Goal: Transaction & Acquisition: Download file/media

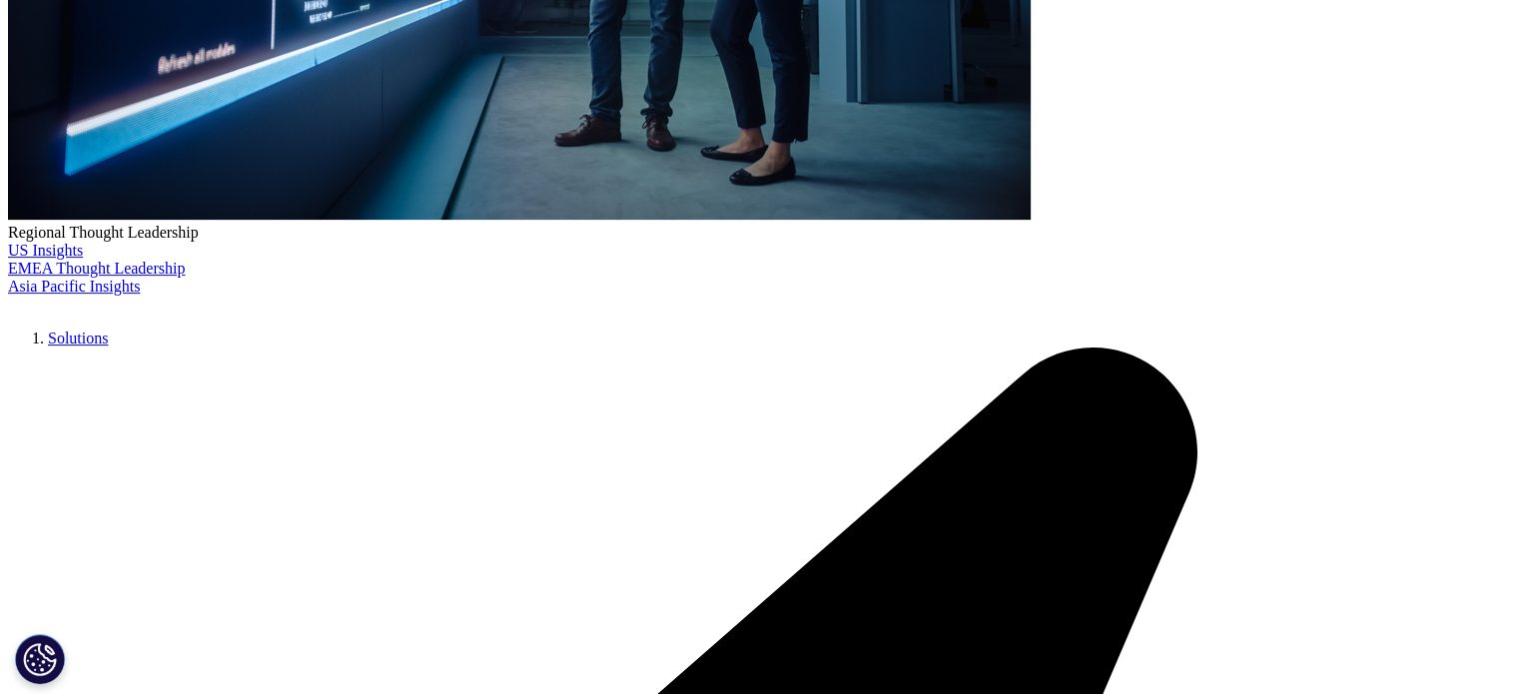
scroll to position [772, 1178]
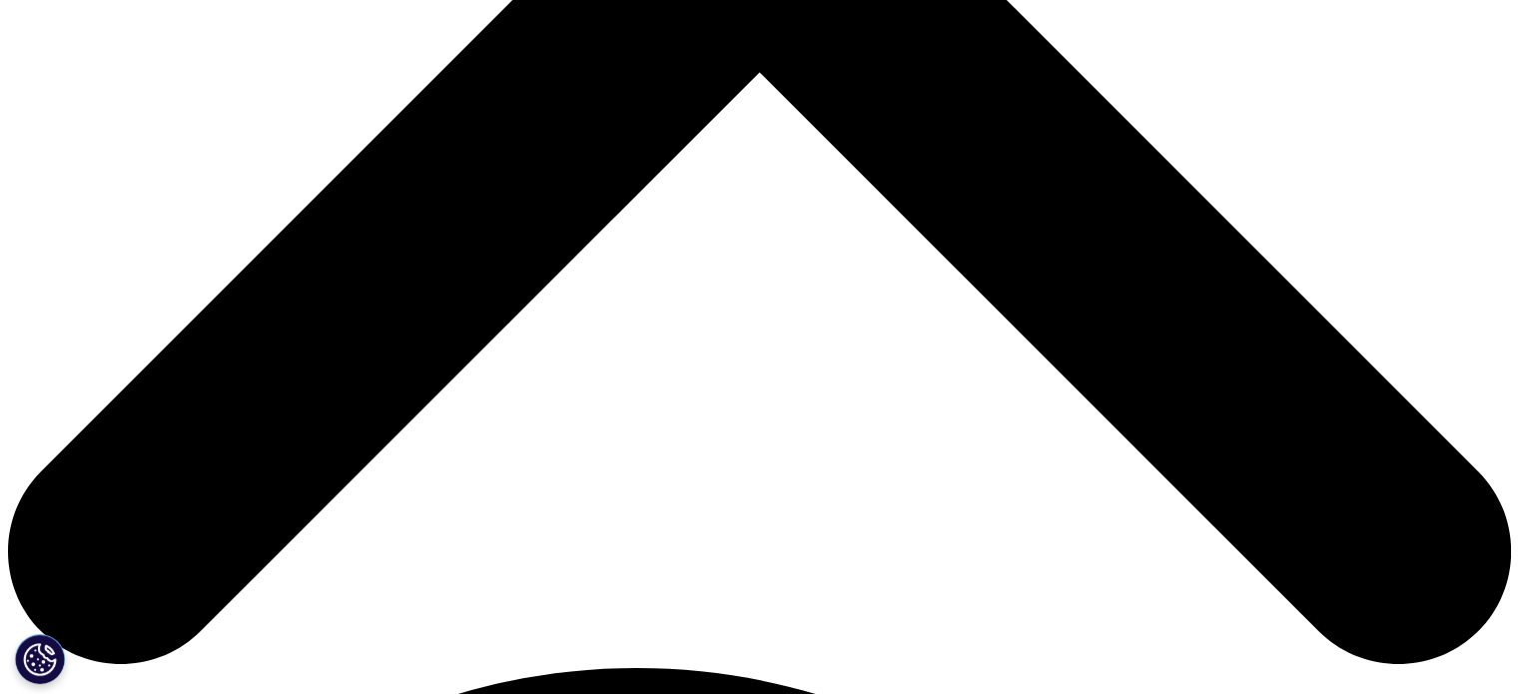
scroll to position [899, 0]
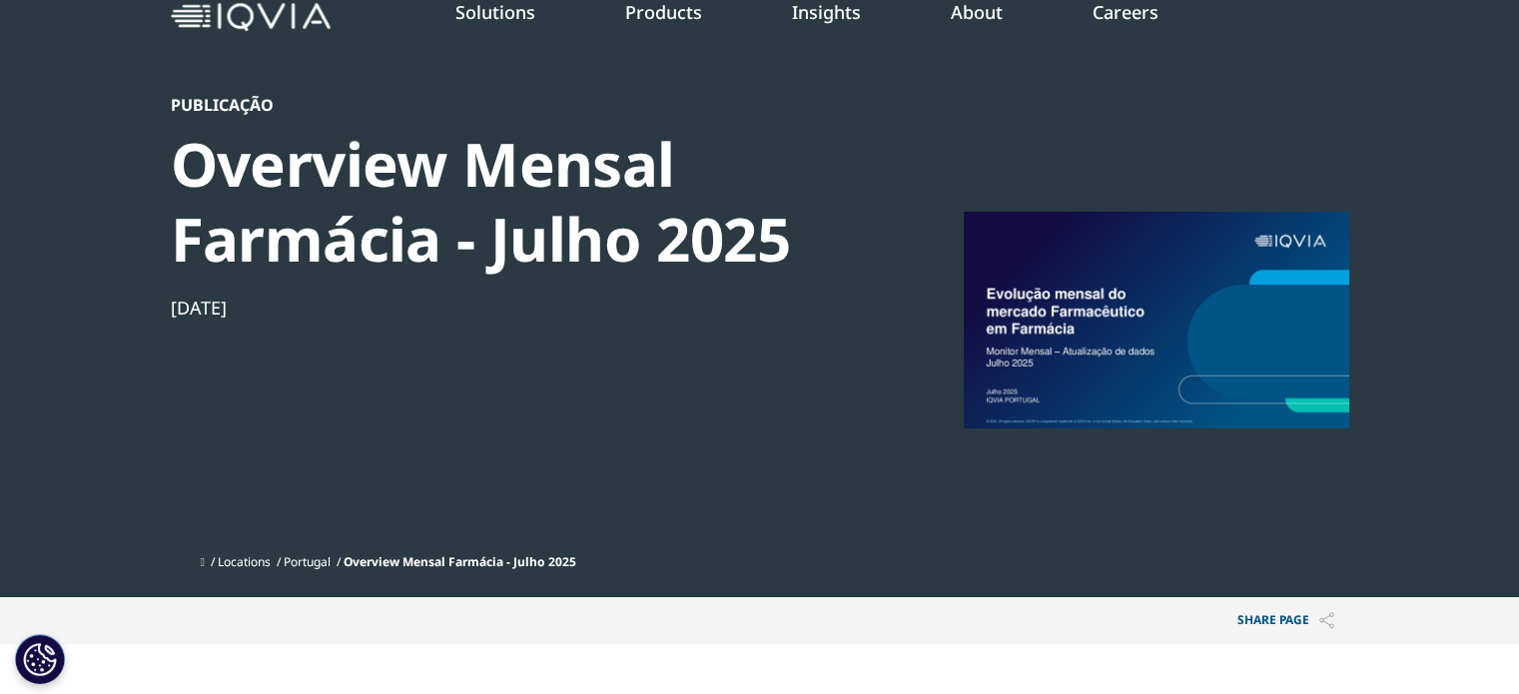
click at [1063, 416] on div at bounding box center [1156, 319] width 385 height 449
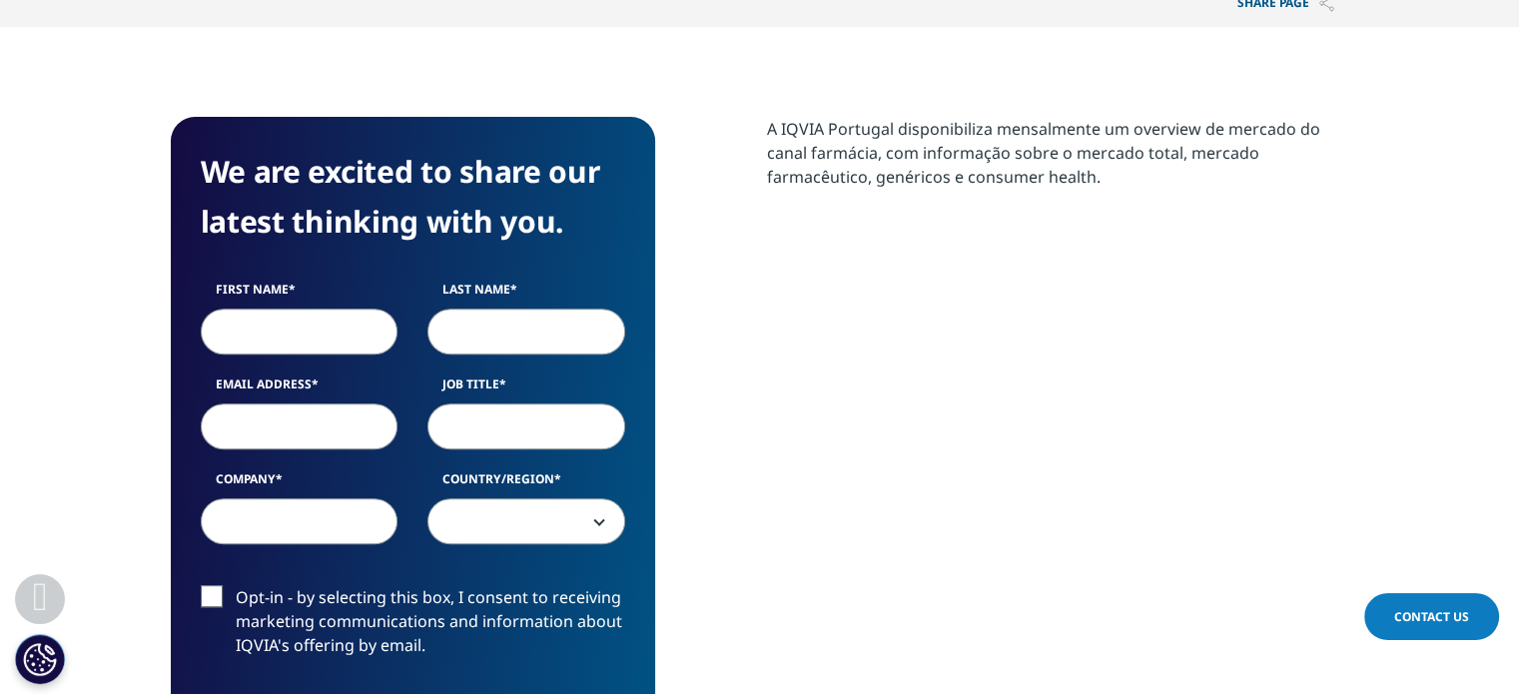
scroll to position [799, 0]
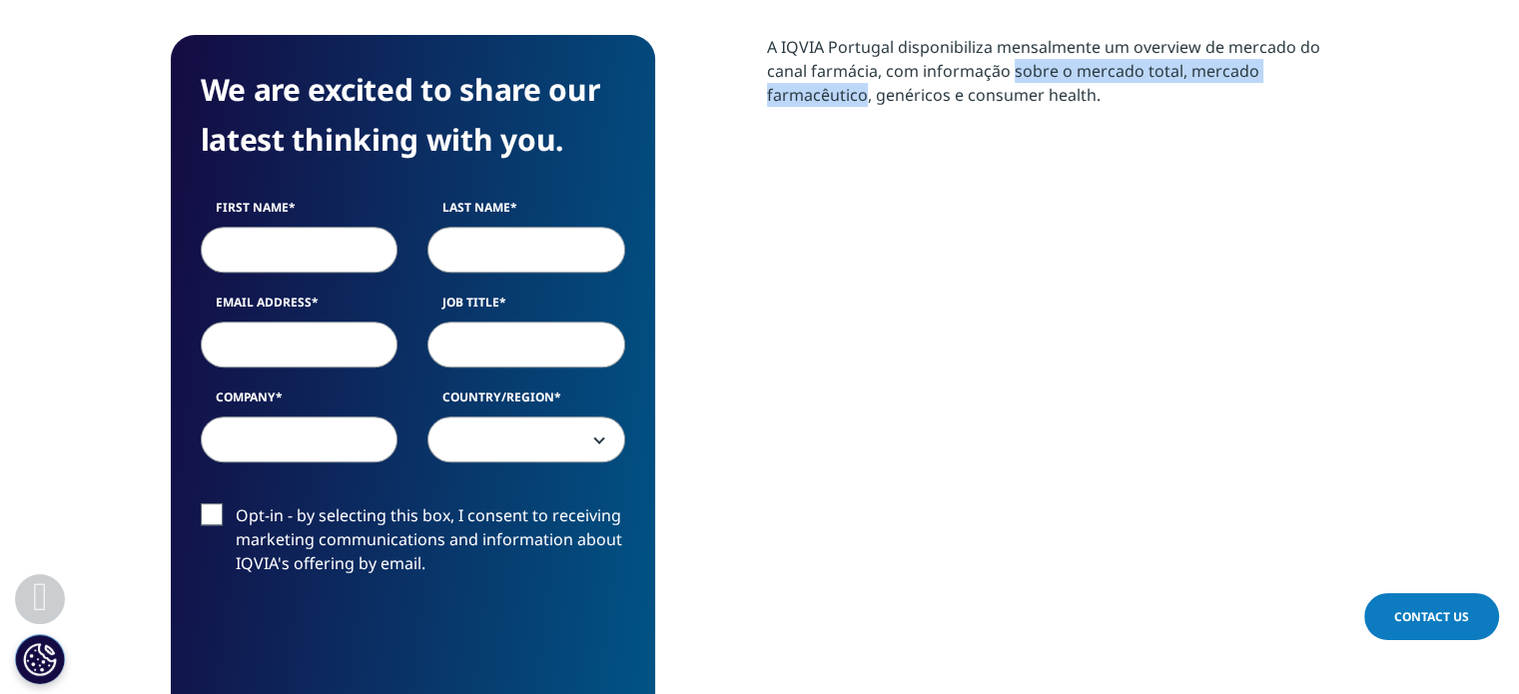
drag, startPoint x: 898, startPoint y: 71, endPoint x: 1258, endPoint y: 81, distance: 360.7
click at [1258, 81] on div "A IQVIA Portugal disponibiliza mensalmente um overview de mercado do canal farm…" at bounding box center [1058, 71] width 582 height 72
drag, startPoint x: 888, startPoint y: 91, endPoint x: 1102, endPoint y: 100, distance: 213.9
click at [1102, 100] on div "A IQVIA Portugal disponibiliza mensalmente um overview de mercado do canal farm…" at bounding box center [1058, 71] width 582 height 72
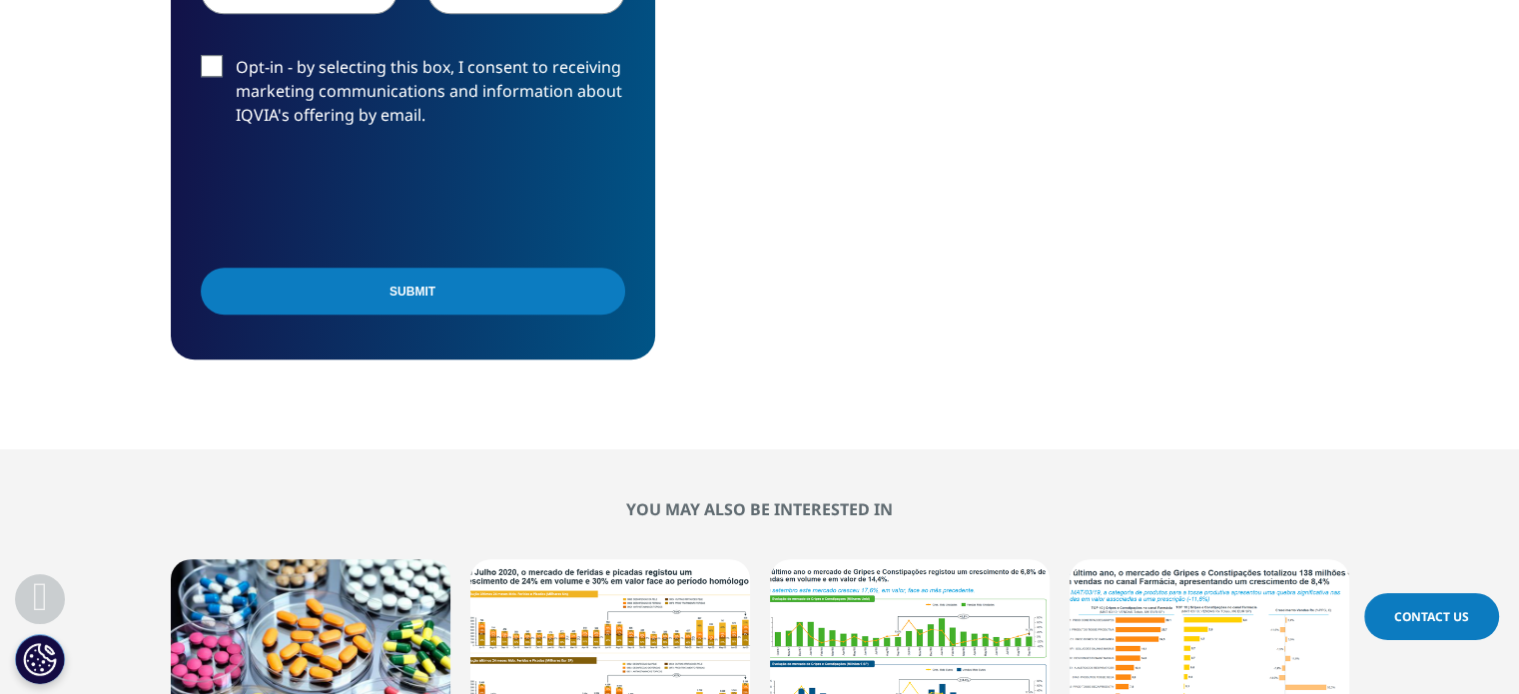
scroll to position [899, 0]
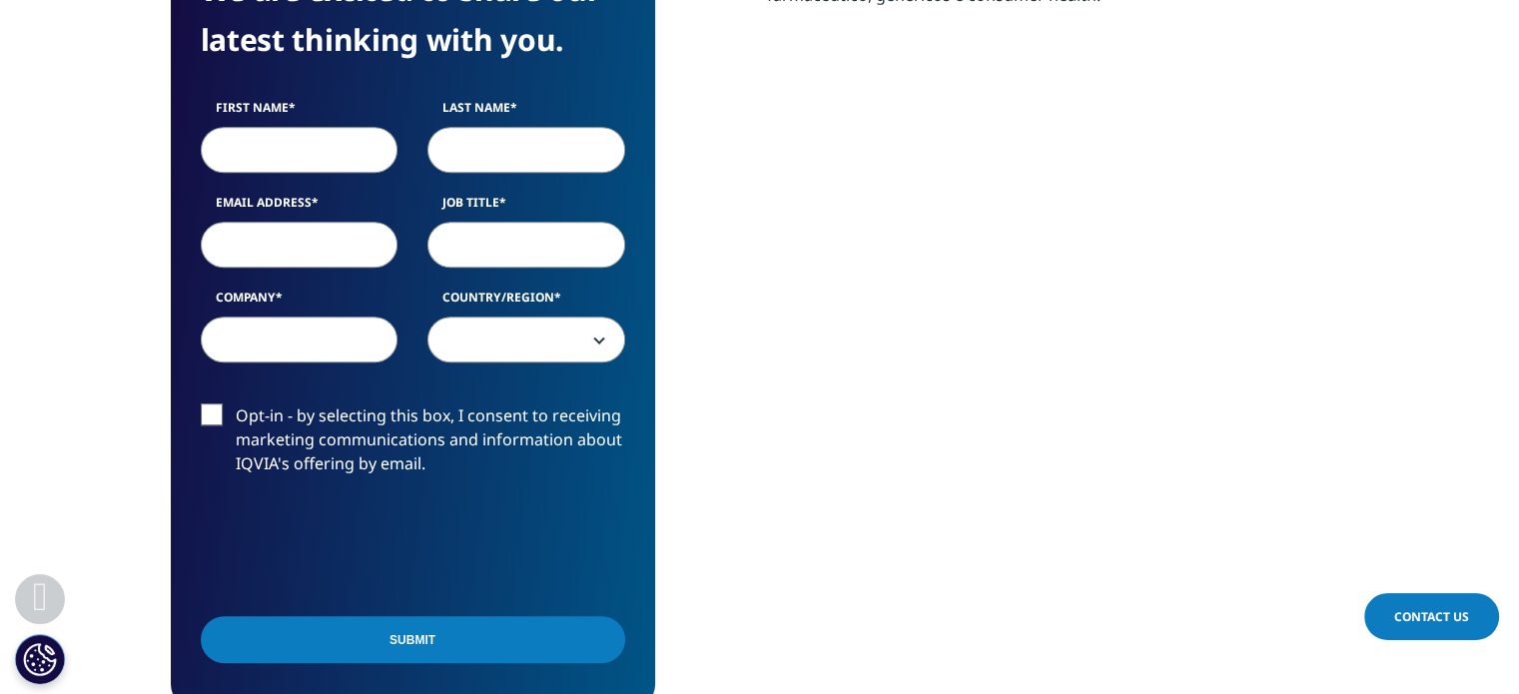
click at [258, 156] on input "First Name" at bounding box center [300, 150] width 198 height 46
type input "[PERSON_NAME]"
type input "fonte"
click at [224, 238] on input "Email Address" at bounding box center [300, 245] width 198 height 46
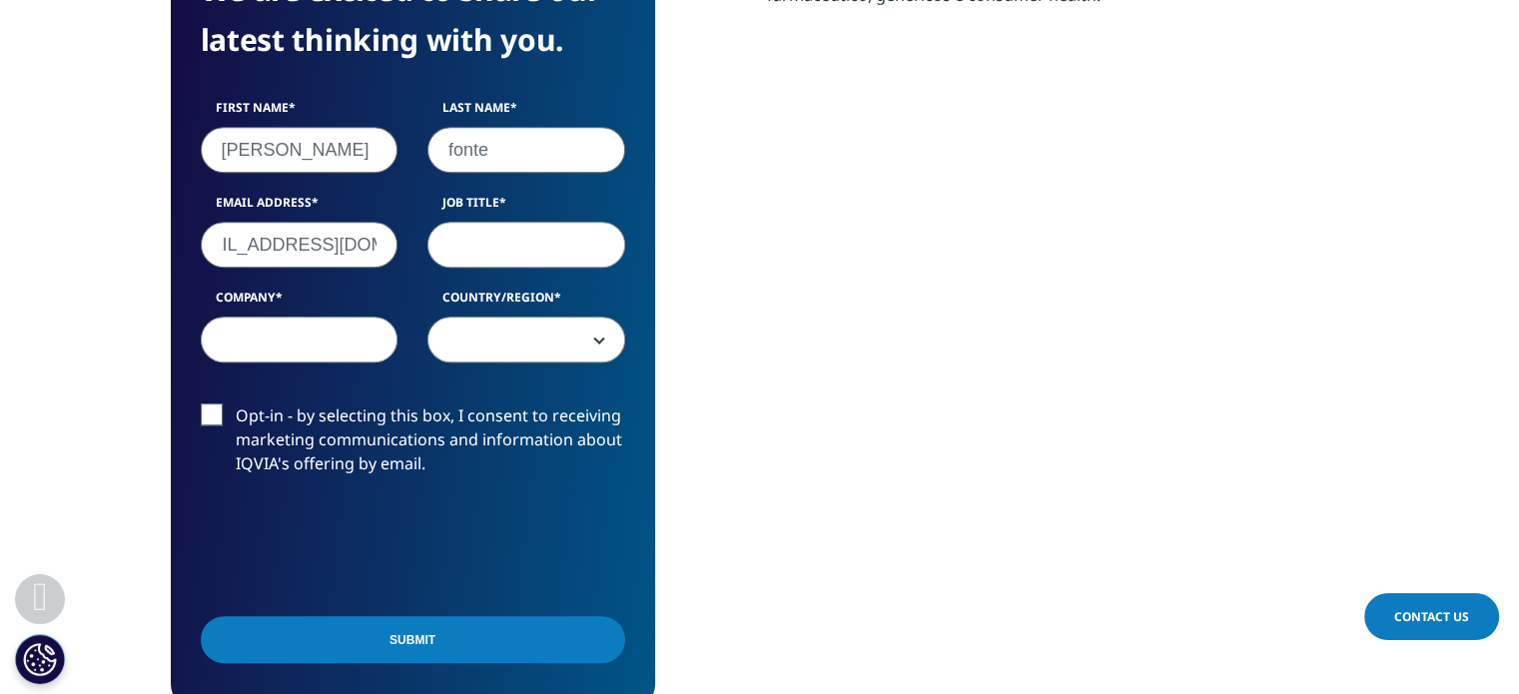
type input "[EMAIL_ADDRESS][DOMAIN_NAME]"
click at [486, 248] on input "Job Title" at bounding box center [526, 245] width 198 height 46
type input "analista"
click at [344, 334] on input "Company" at bounding box center [300, 340] width 198 height 46
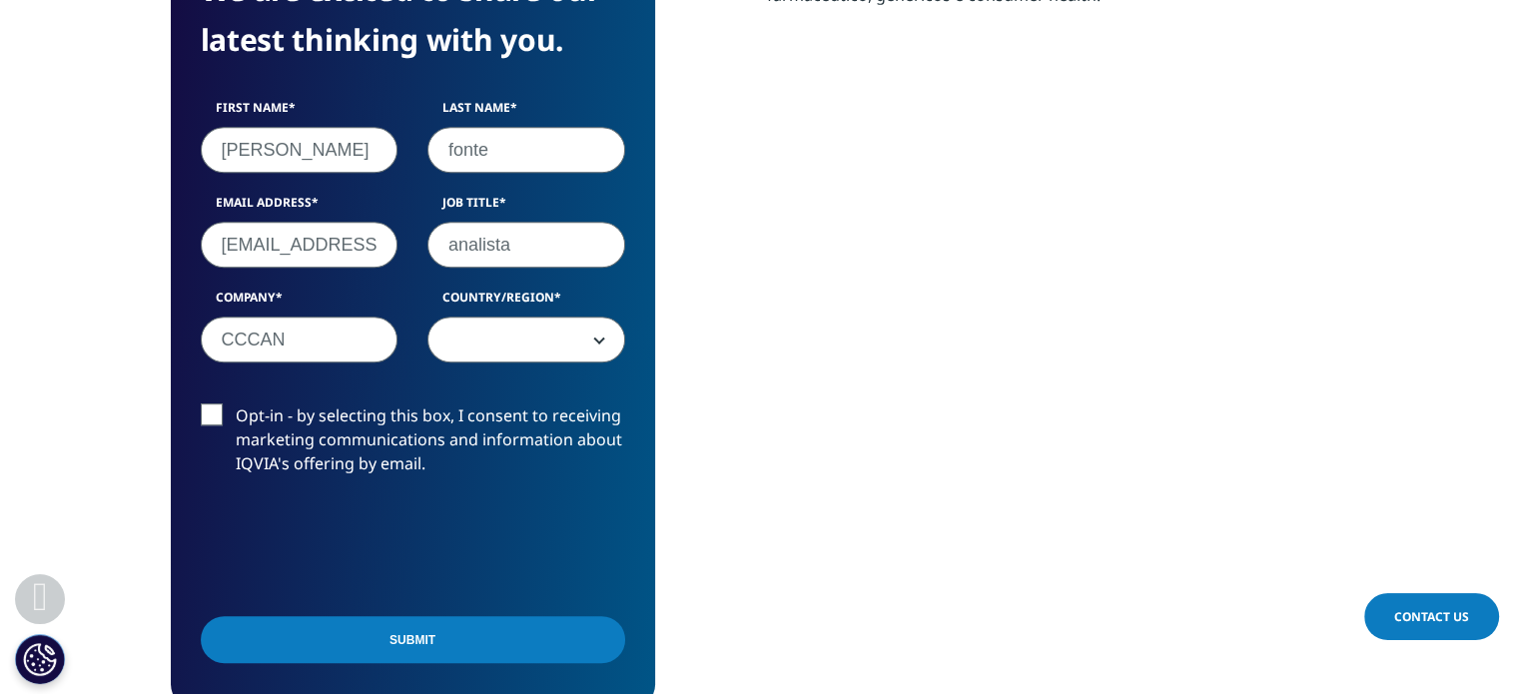
click at [344, 334] on input "CCCAN" at bounding box center [300, 340] width 198 height 46
type input "CCCAM"
click at [462, 339] on span at bounding box center [526, 341] width 196 height 46
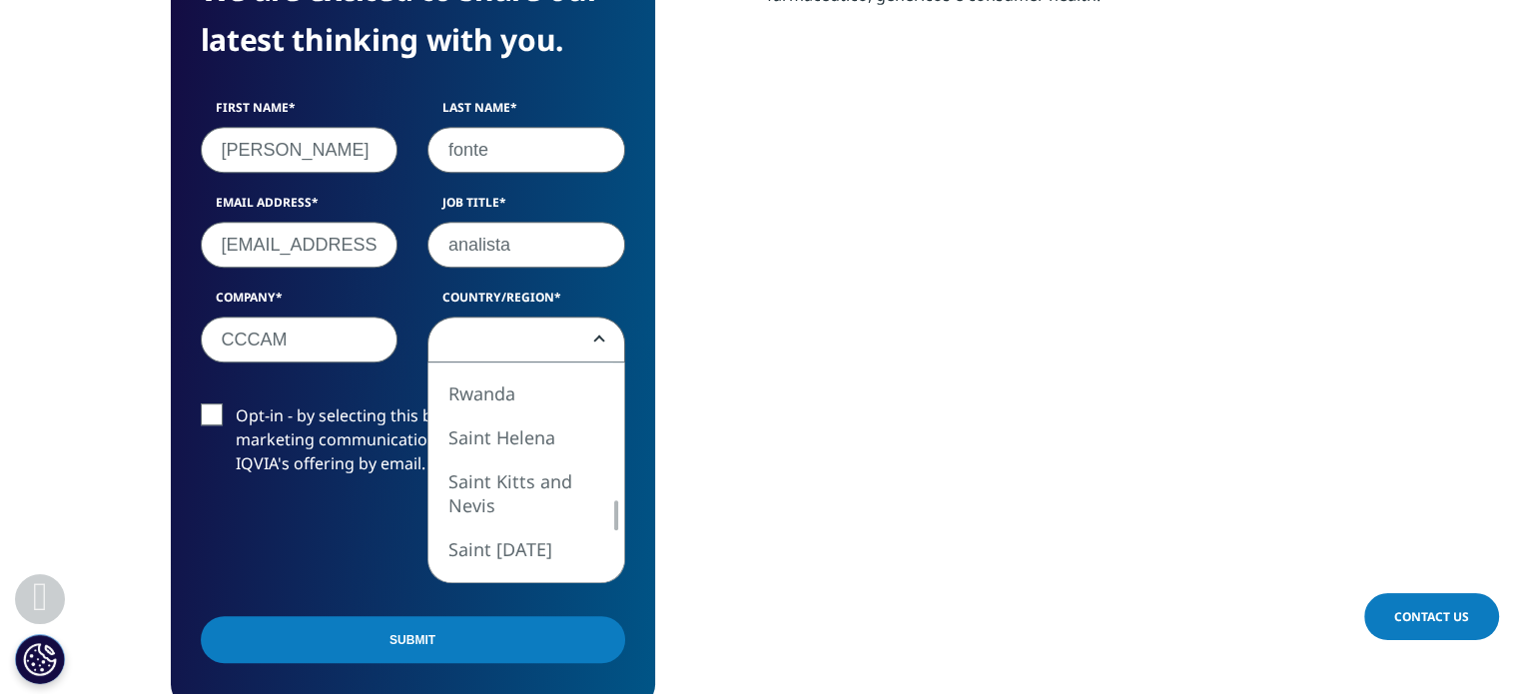
select select "Portugal"
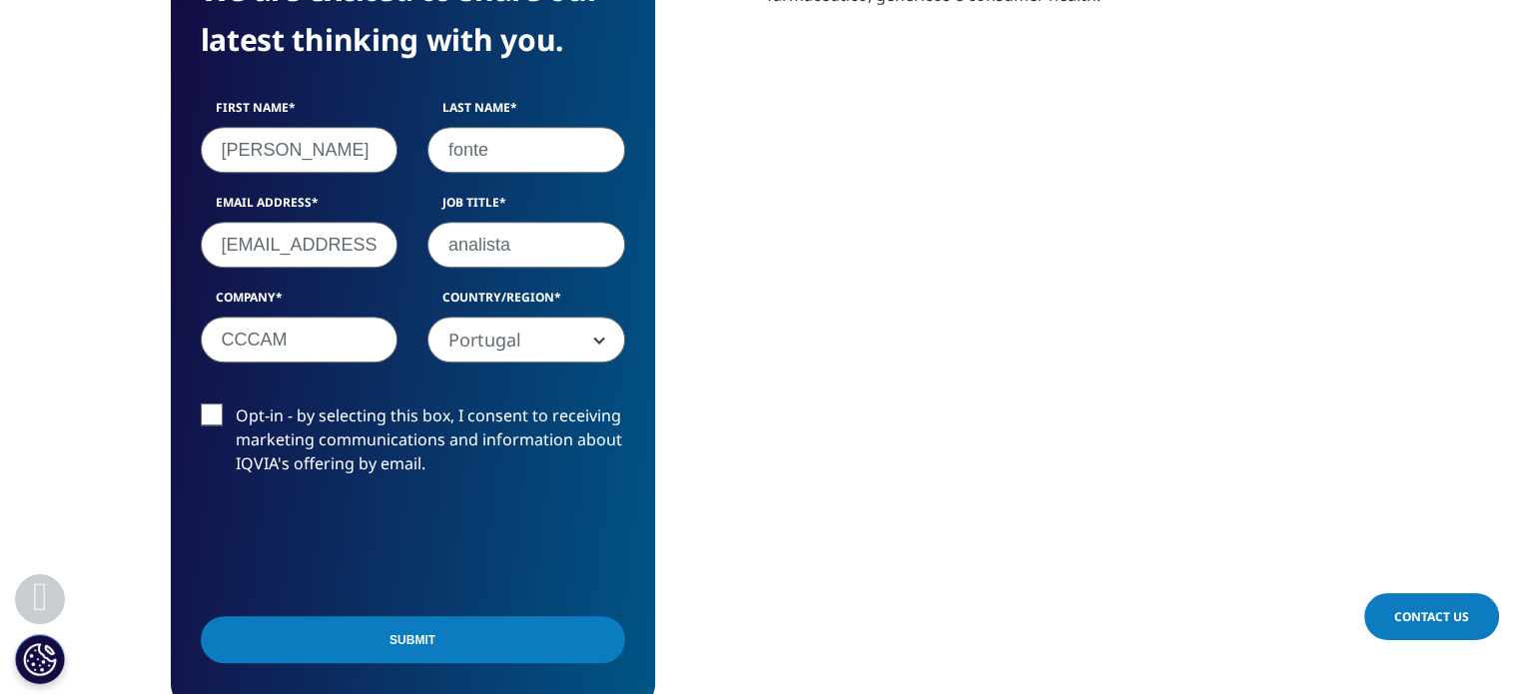
click at [378, 630] on input "Submit" at bounding box center [413, 639] width 424 height 47
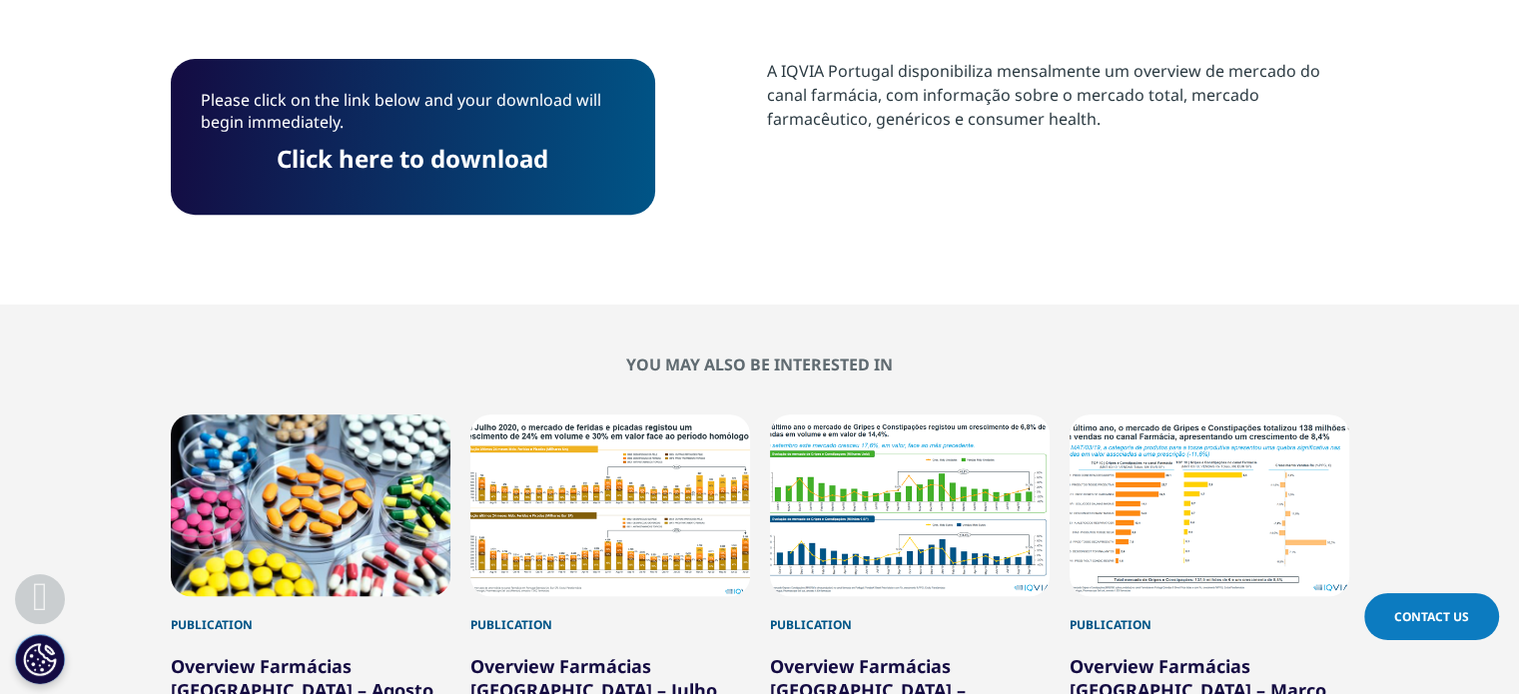
scroll to position [763, 0]
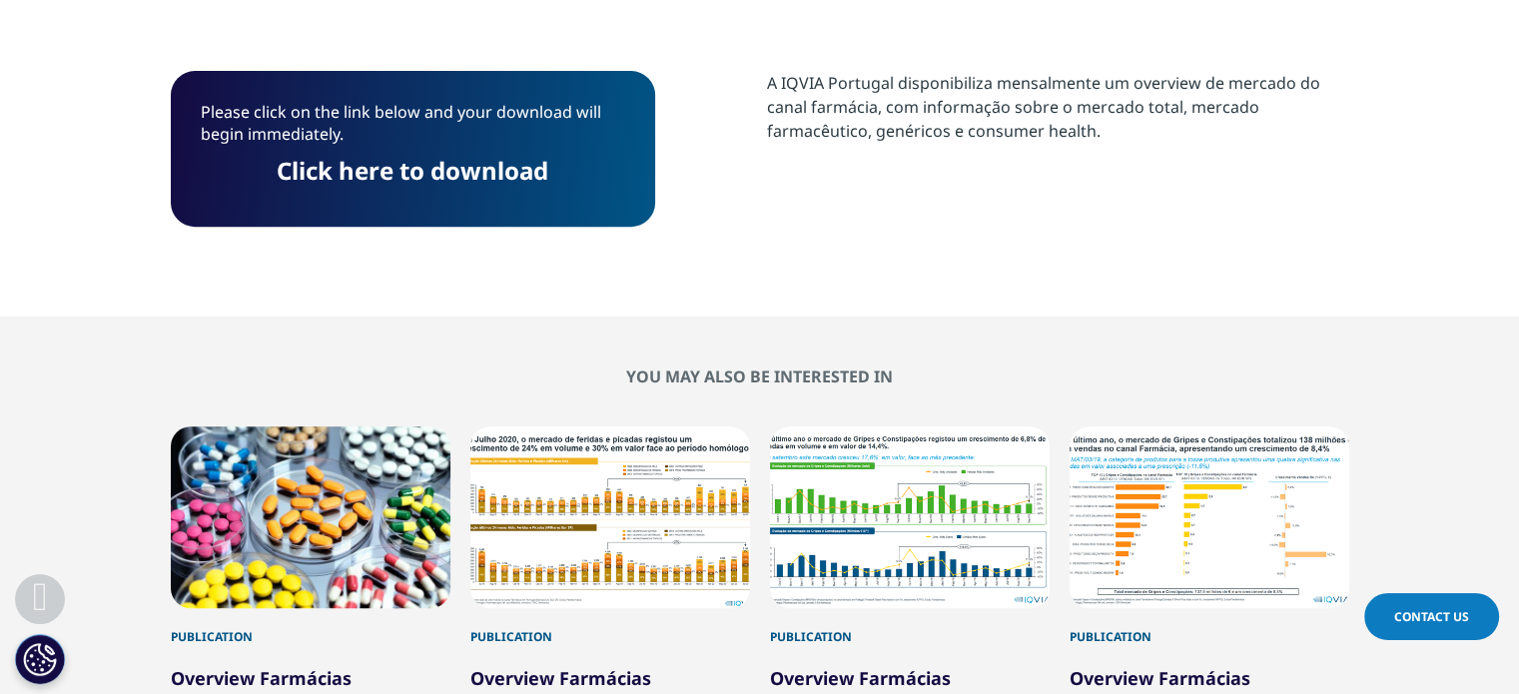
click at [357, 175] on link "Click here to download" at bounding box center [413, 170] width 272 height 33
